Goal: Information Seeking & Learning: Learn about a topic

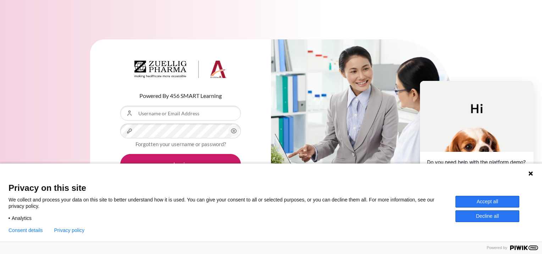
click at [492, 200] on button "Accept all" at bounding box center [487, 202] width 64 height 12
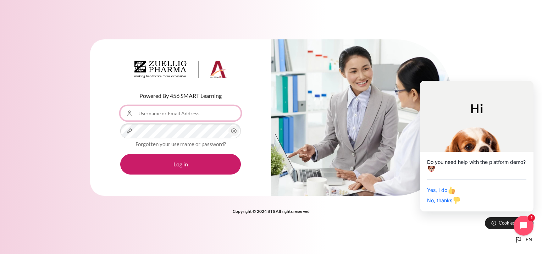
click at [186, 114] on input "Username or Email Address" at bounding box center [180, 113] width 121 height 15
type input "[EMAIL_ADDRESS][DOMAIN_NAME]"
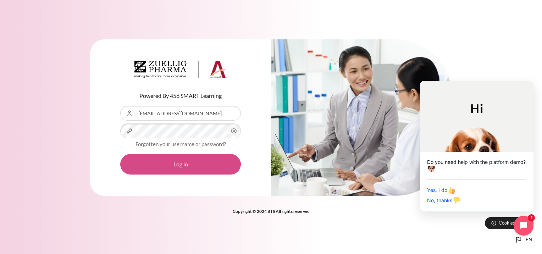
click at [205, 164] on button "Log in" at bounding box center [180, 164] width 121 height 21
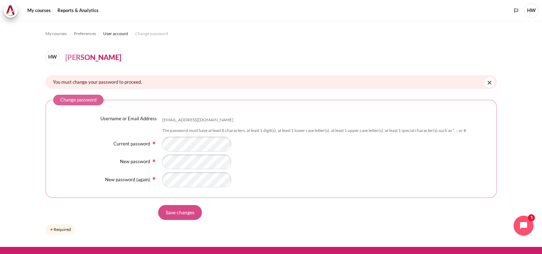
click at [183, 212] on input "Save changes" at bounding box center [180, 212] width 44 height 15
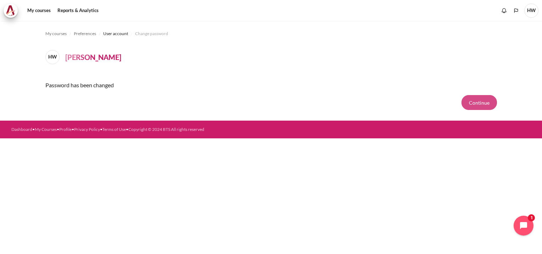
click at [474, 102] on button "Continue" at bounding box center [478, 102] width 35 height 15
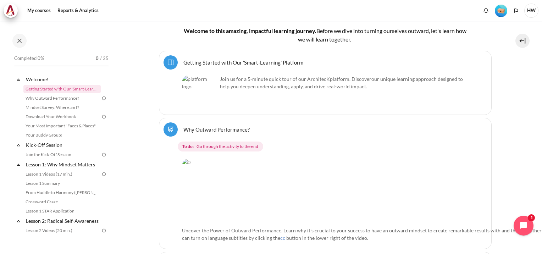
scroll to position [177, 0]
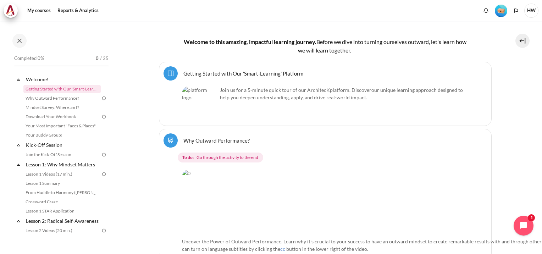
click at [240, 195] on img "Content" at bounding box center [388, 201] width 413 height 65
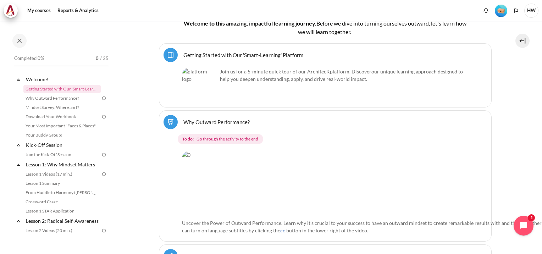
scroll to position [213, 0]
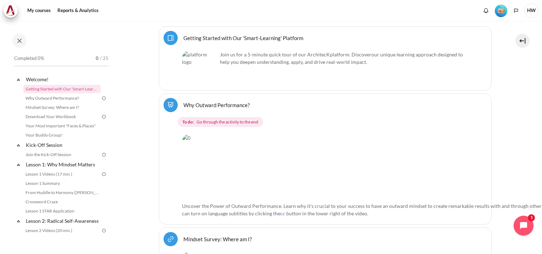
click at [261, 203] on span "Uncover the Power of Outward Performance. Learn why it's crucial to your succes…" at bounding box center [385, 209] width 407 height 13
click at [183, 35] on link "Getting Started with Our 'Smart-Learning' Platform Page" at bounding box center [243, 37] width 120 height 7
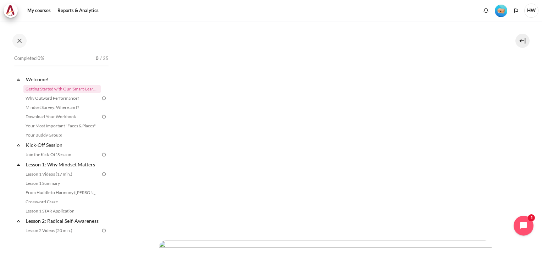
scroll to position [142, 0]
